Goal: Information Seeking & Learning: Understand process/instructions

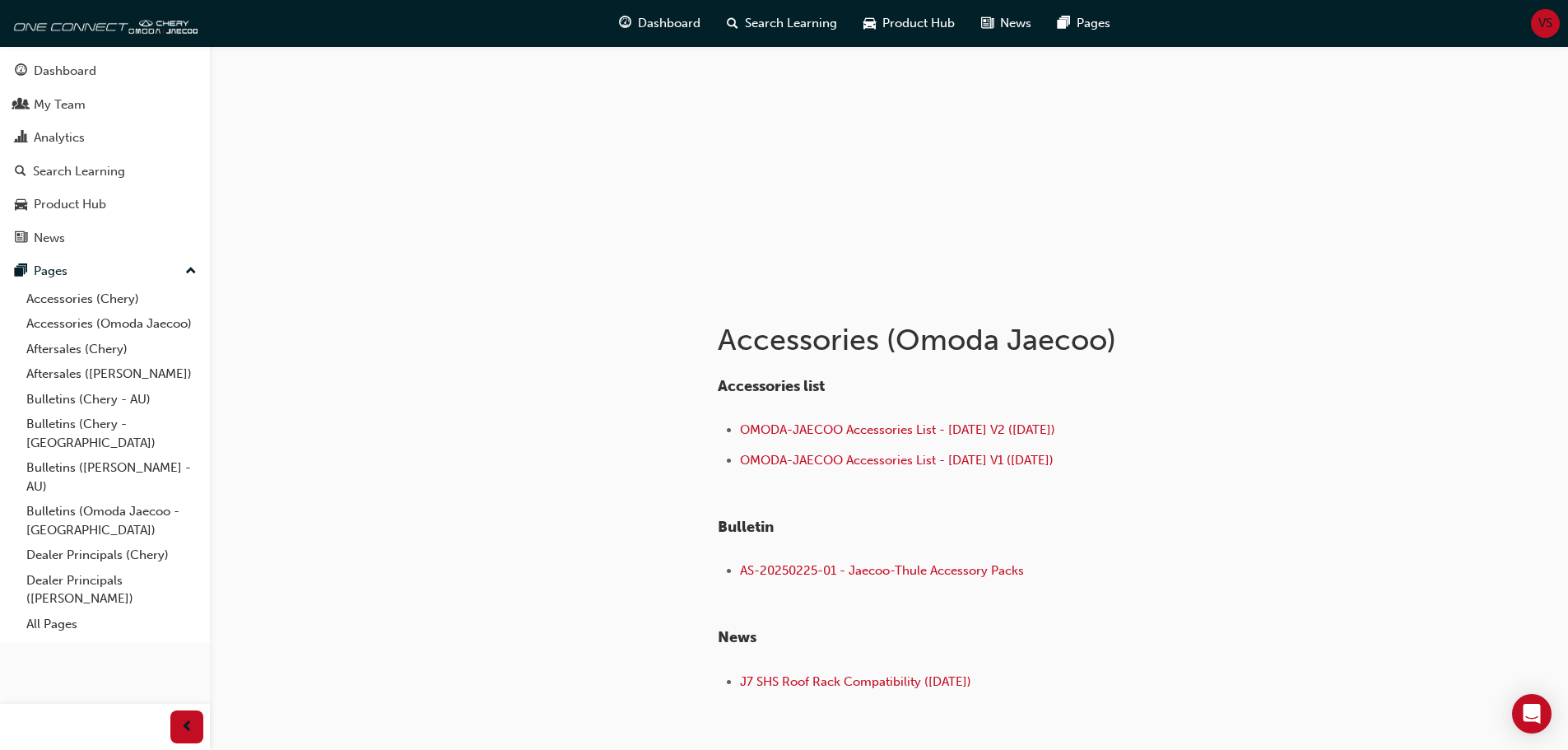
scroll to position [191, 0]
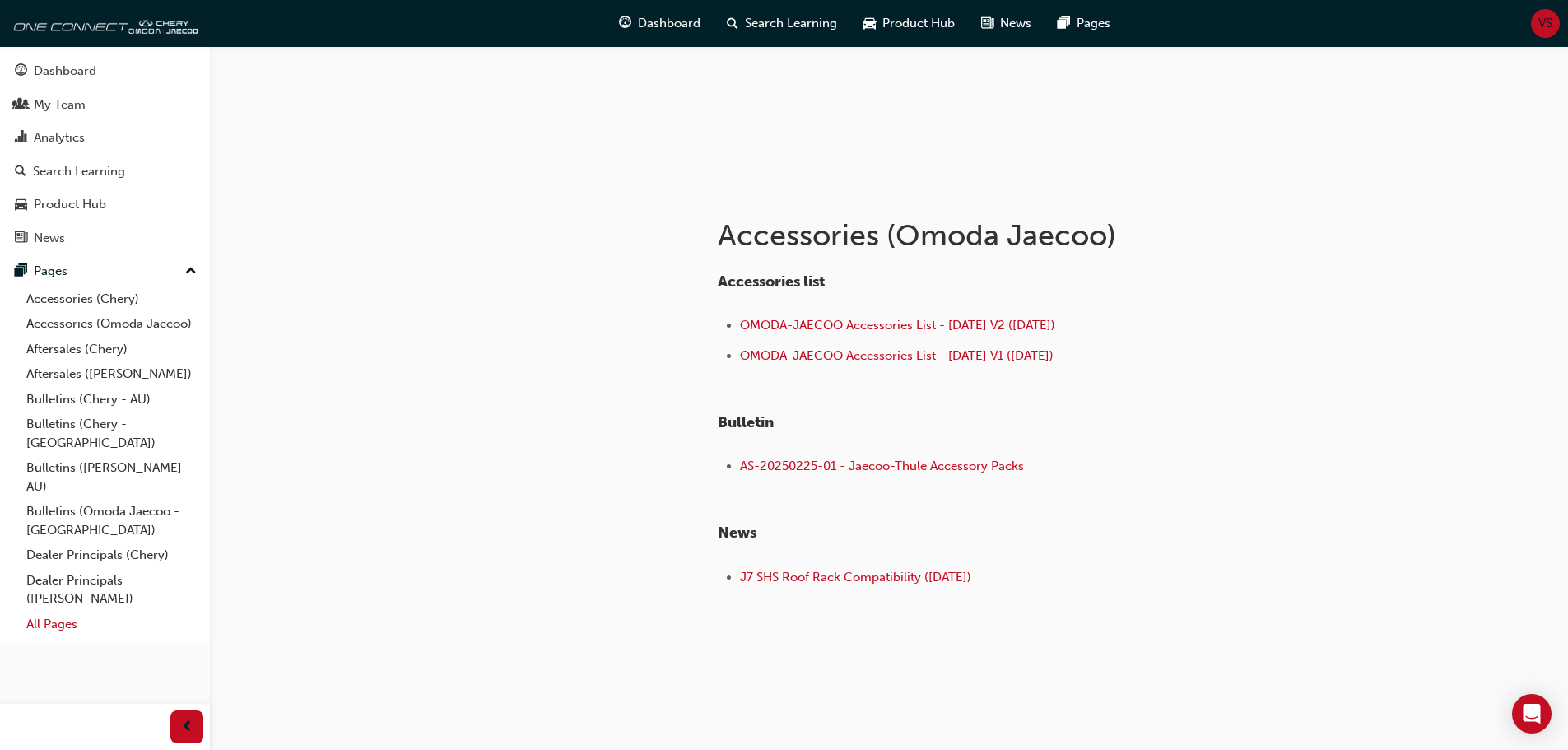
click at [54, 612] on link "All Pages" at bounding box center [111, 624] width 184 height 25
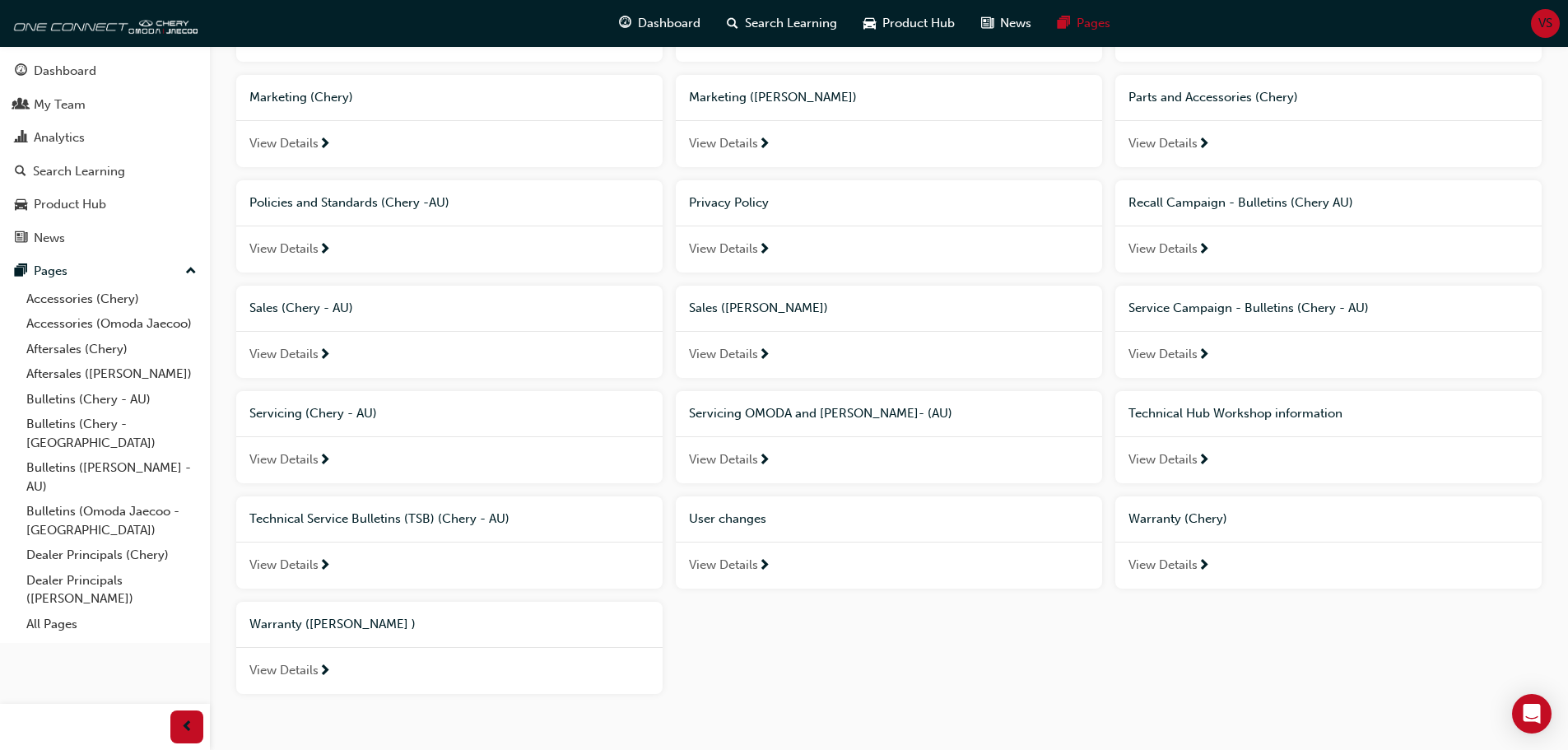
scroll to position [823, 0]
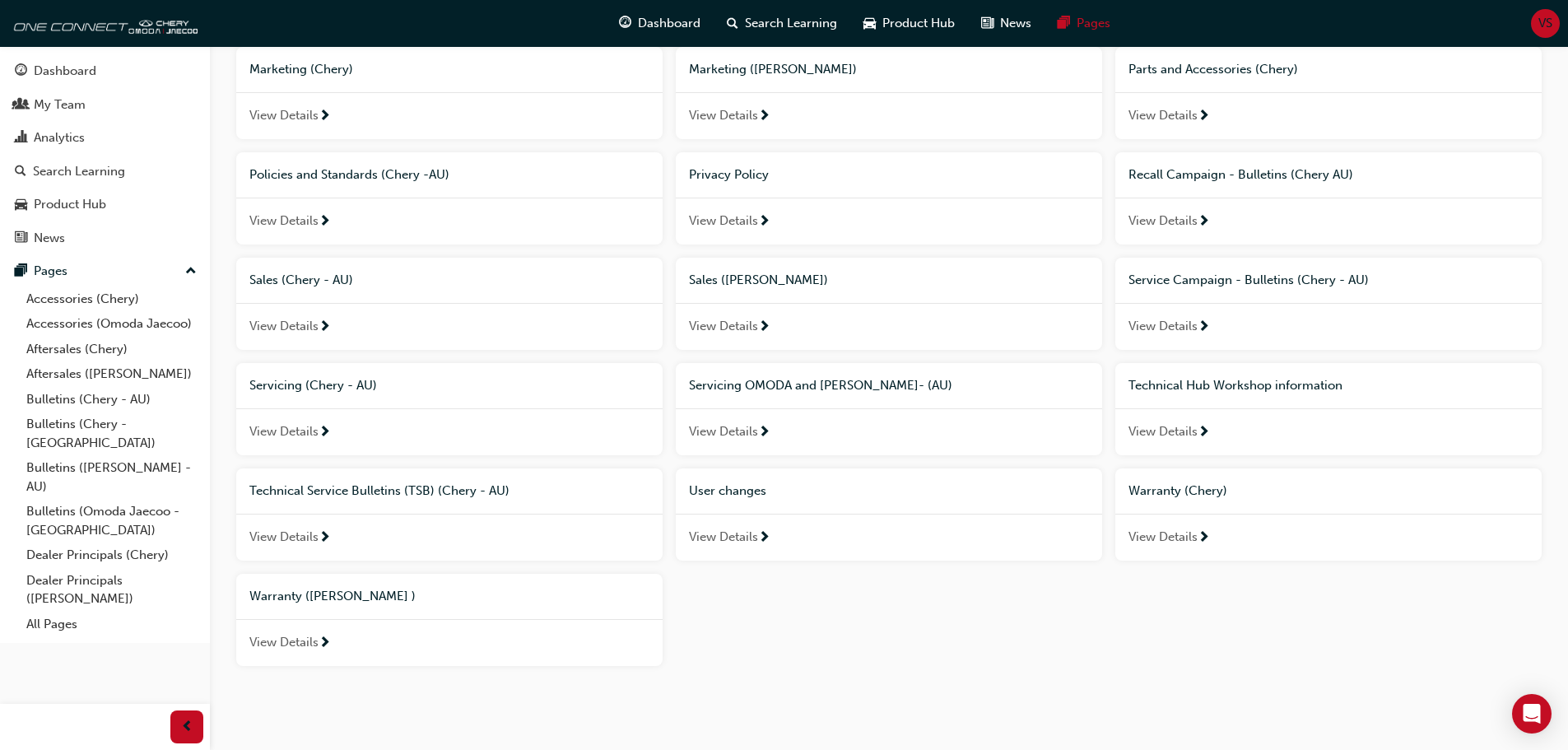
click at [714, 386] on span "Servicing OMODA and [PERSON_NAME]- (AU)" at bounding box center [821, 386] width 263 height 15
